Goal: Information Seeking & Learning: Learn about a topic

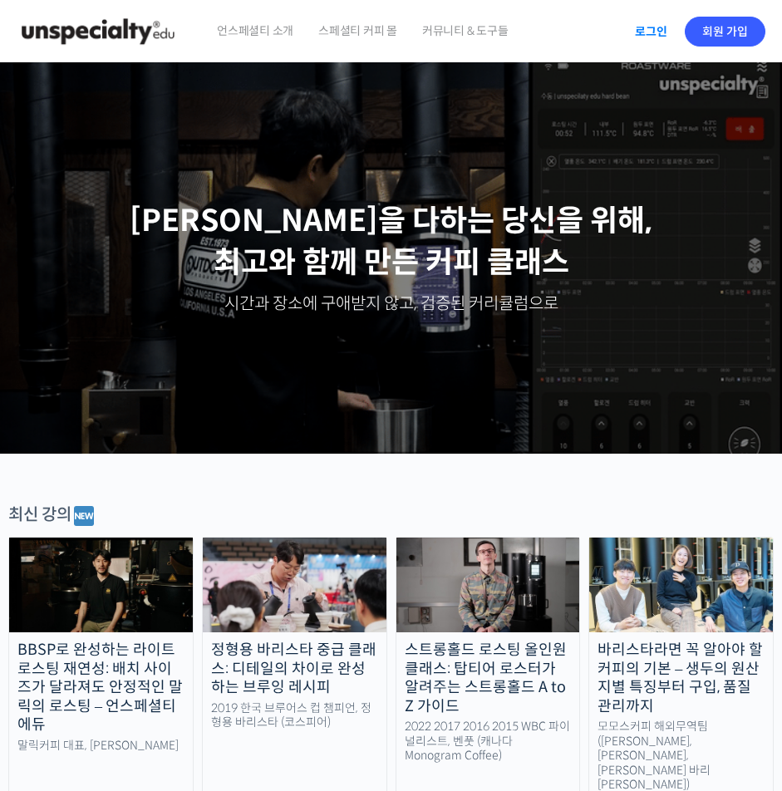
click at [657, 20] on link "로그인" at bounding box center [651, 31] width 52 height 38
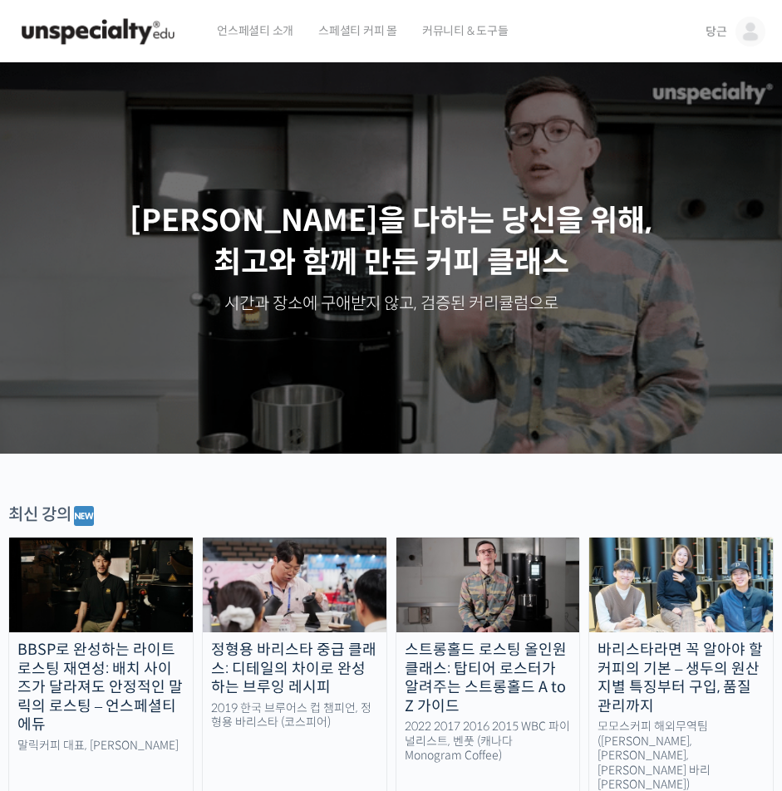
click at [741, 35] on img at bounding box center [750, 32] width 30 height 30
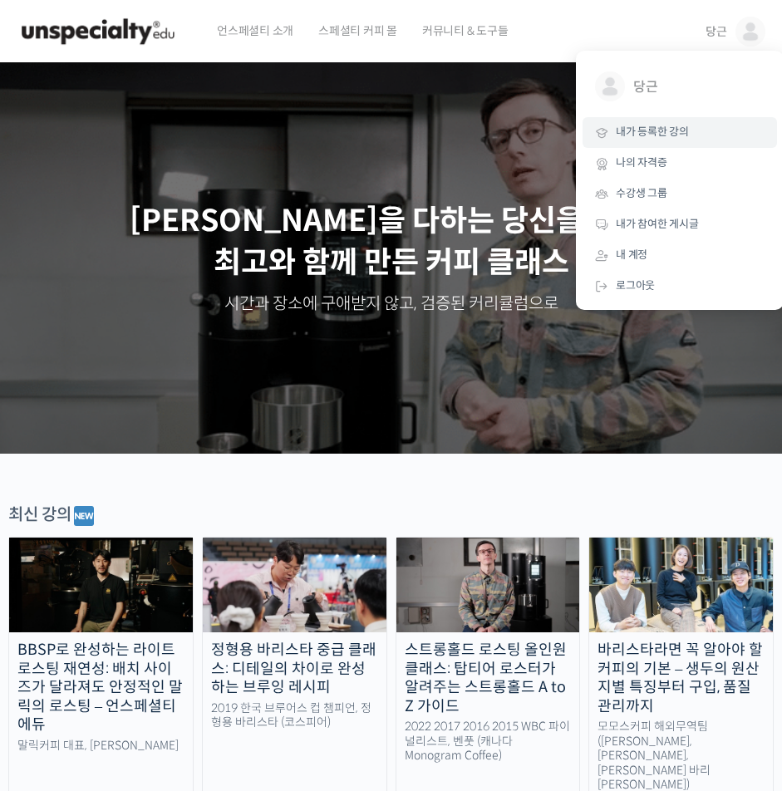
click at [665, 130] on span "내가 등록한 강의" at bounding box center [652, 132] width 73 height 14
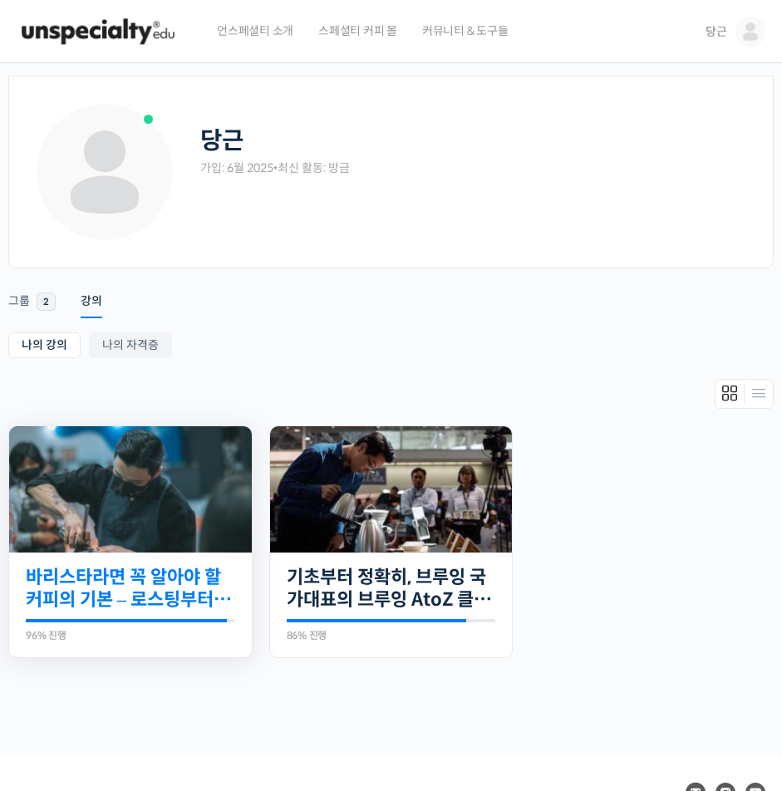
click at [121, 581] on link "바리스타라면 꼭 알아야 할 커피의 기본 – 로스팅부터 에스프레소까지" at bounding box center [130, 589] width 209 height 46
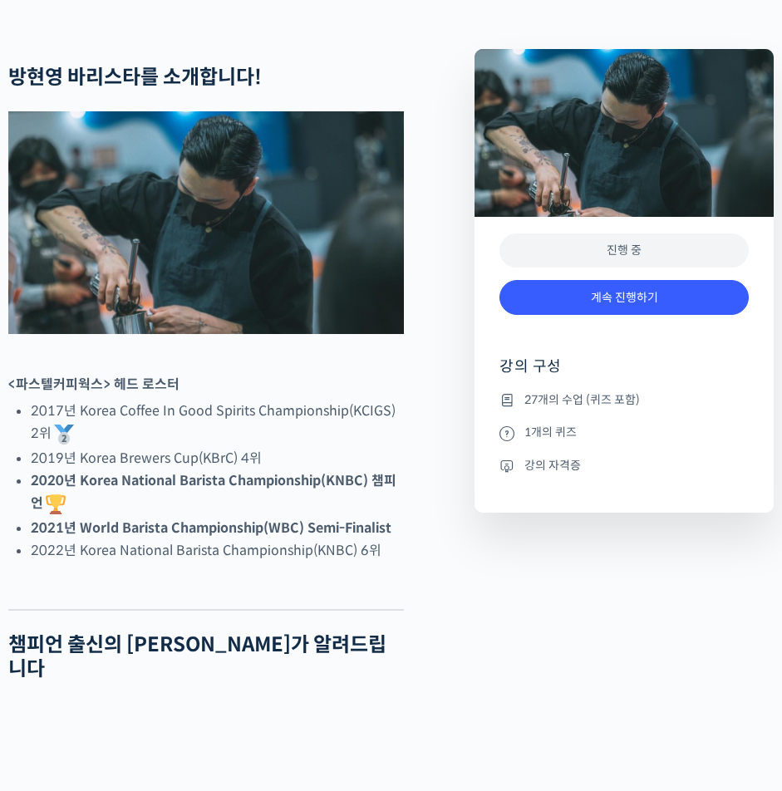
scroll to position [490, 0]
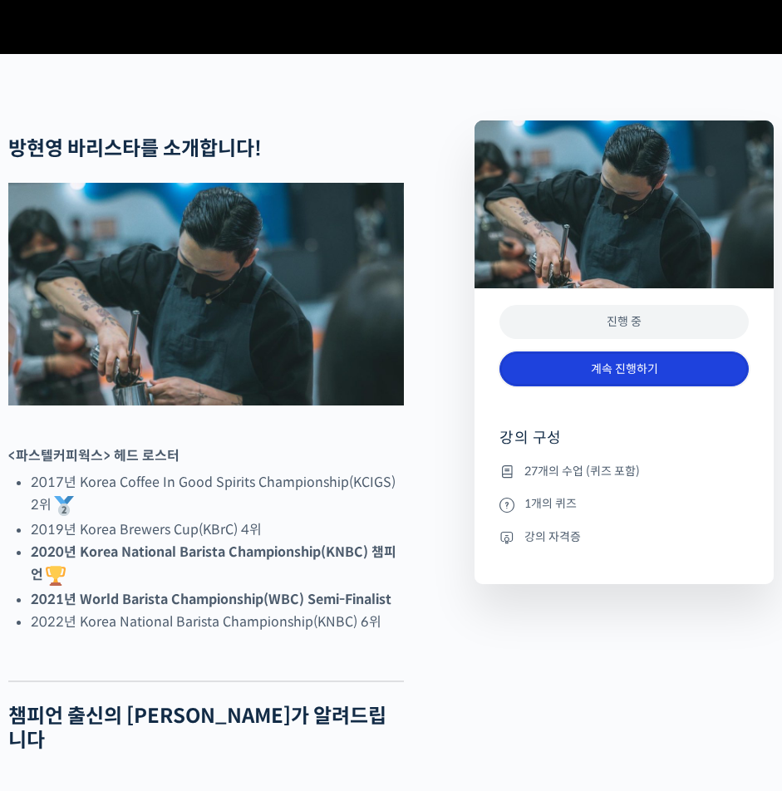
click at [620, 387] on link "계속 진행하기" at bounding box center [623, 369] width 249 height 36
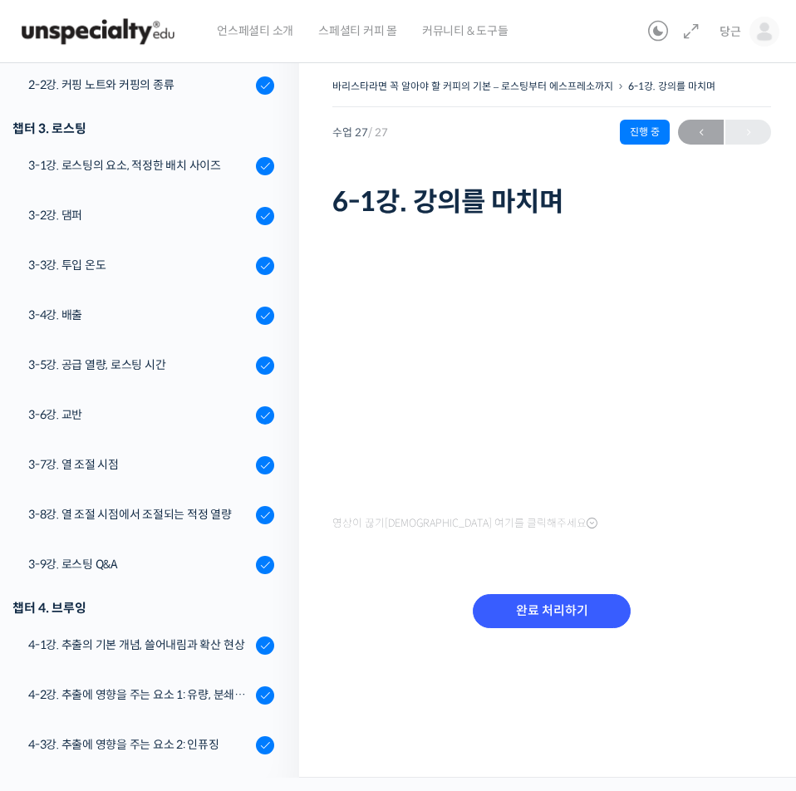
scroll to position [370, 0]
